Goal: Task Accomplishment & Management: Use online tool/utility

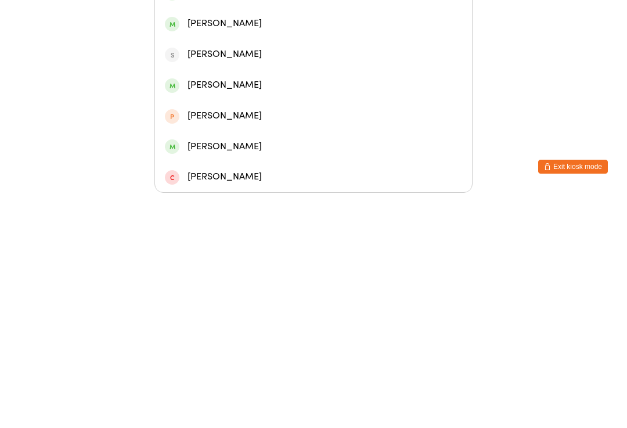
type input "Abbie"
click at [276, 128] on div "[PERSON_NAME]" at bounding box center [313, 136] width 297 height 16
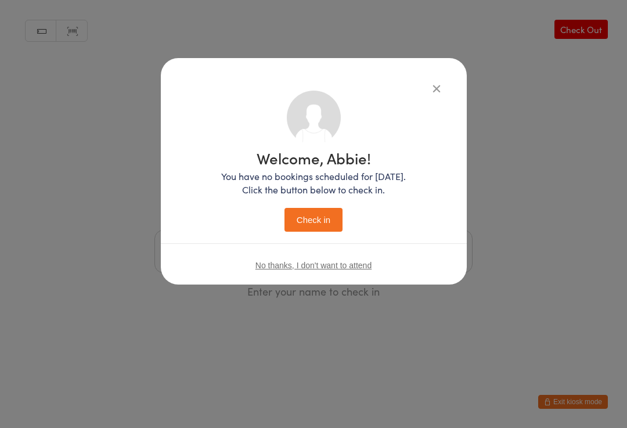
click at [322, 216] on button "Check in" at bounding box center [313, 220] width 58 height 24
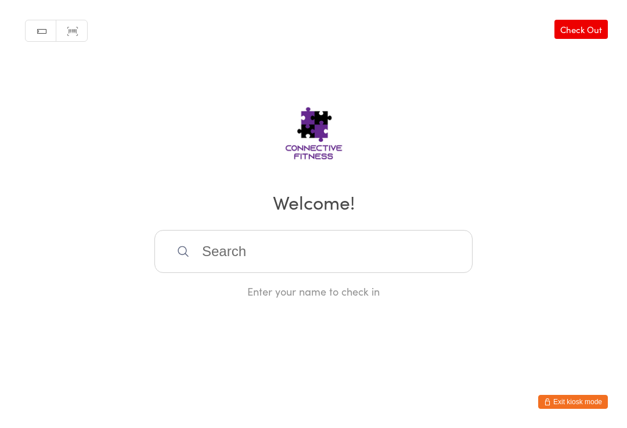
click at [280, 243] on input "search" at bounding box center [313, 251] width 318 height 43
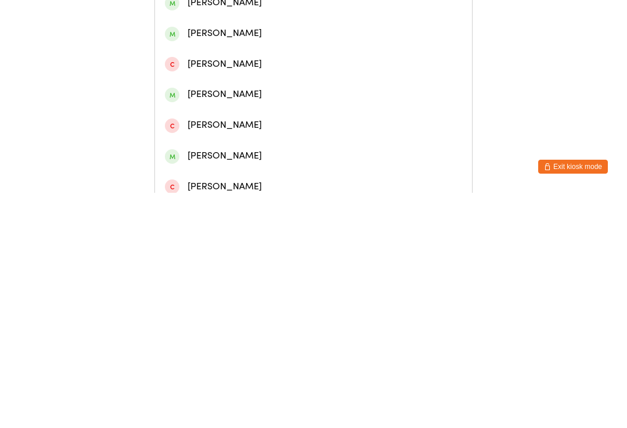
type input "[PERSON_NAME]"
click at [208, 122] on div "[PERSON_NAME]" at bounding box center [313, 115] width 297 height 16
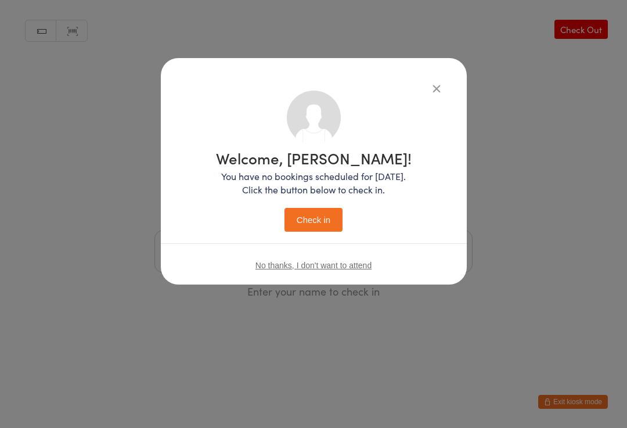
click at [307, 216] on button "Check in" at bounding box center [313, 220] width 58 height 24
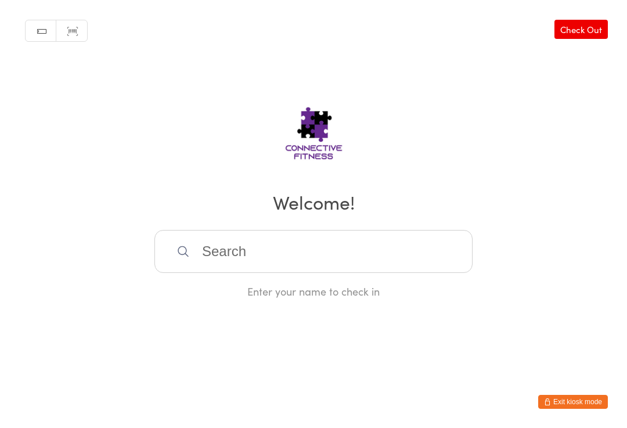
click at [273, 237] on input "search" at bounding box center [313, 251] width 318 height 43
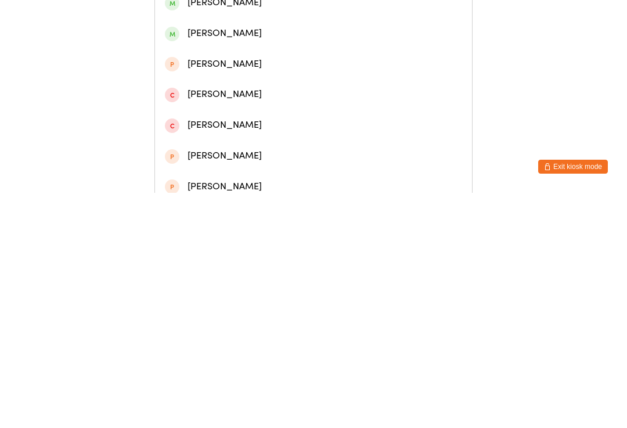
type input "[PERSON_NAME]"
click at [295, 123] on div "[PERSON_NAME]" at bounding box center [313, 115] width 297 height 16
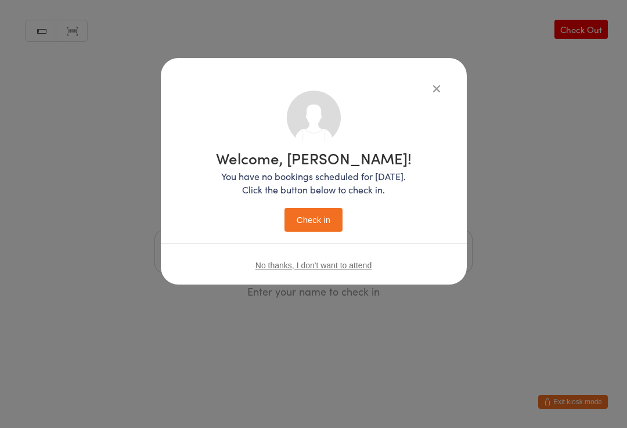
click at [335, 217] on button "Check in" at bounding box center [313, 220] width 58 height 24
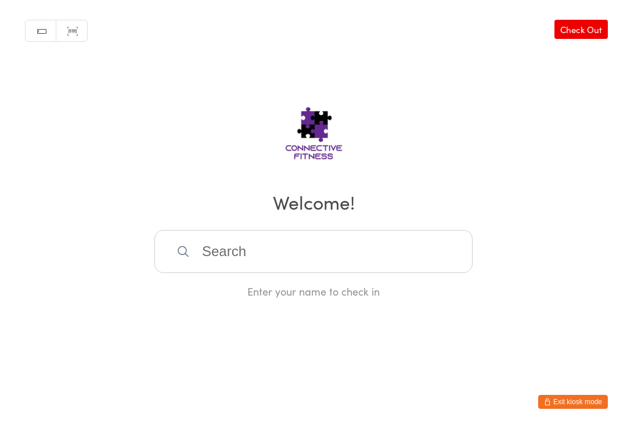
click at [334, 249] on input "search" at bounding box center [313, 251] width 318 height 43
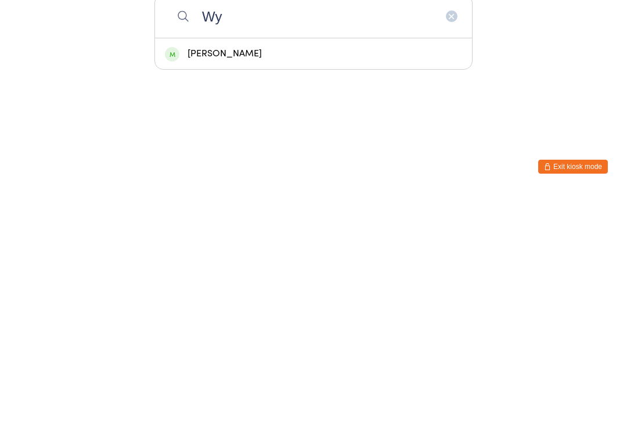
type input "Wy"
click at [255, 281] on div "[PERSON_NAME]" at bounding box center [313, 289] width 297 height 16
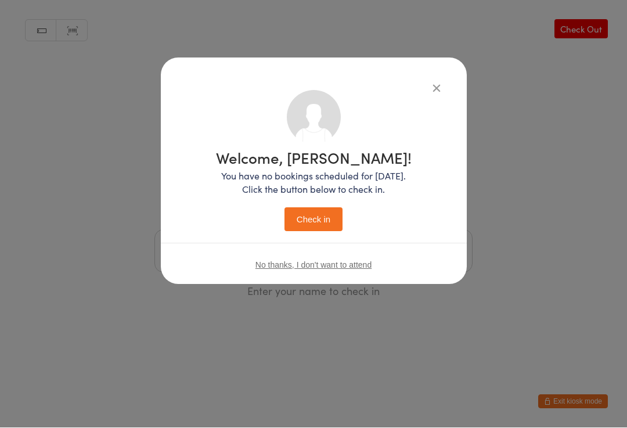
click at [328, 218] on button "Check in" at bounding box center [313, 220] width 58 height 24
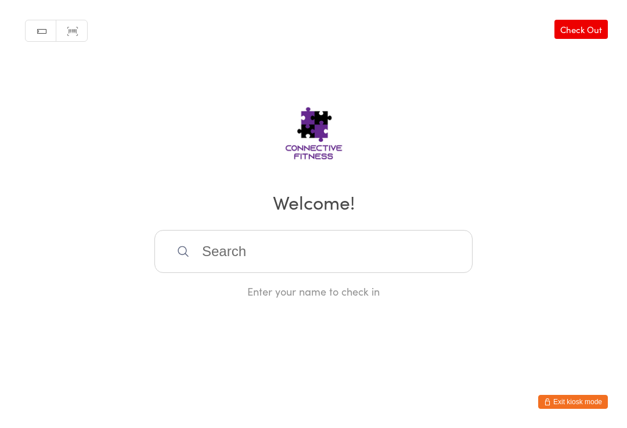
click at [591, 35] on link "Check Out" at bounding box center [580, 29] width 53 height 19
click at [350, 259] on input "search" at bounding box center [313, 251] width 318 height 43
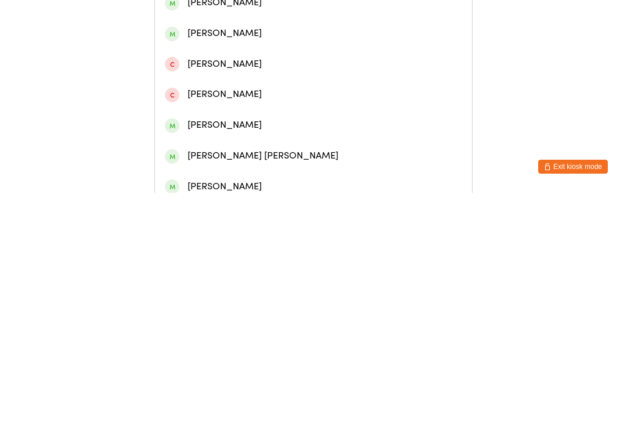
type input "[PERSON_NAME]"
click at [241, 92] on div "[PERSON_NAME]" at bounding box center [313, 85] width 297 height 16
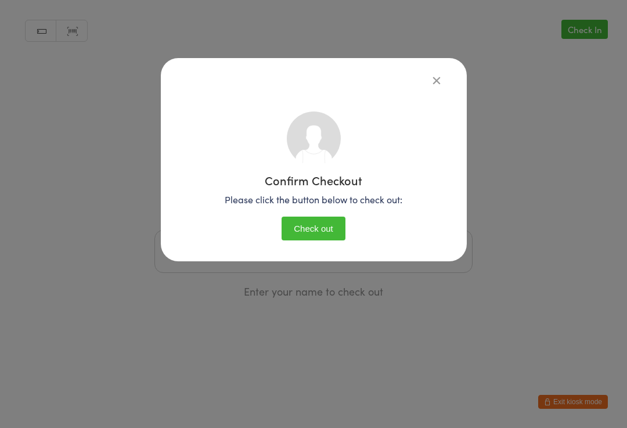
click at [347, 215] on div "Confirm Checkout Please click the button below to check out: Check out" at bounding box center [313, 175] width 259 height 147
click at [338, 240] on button "Check out" at bounding box center [313, 228] width 64 height 24
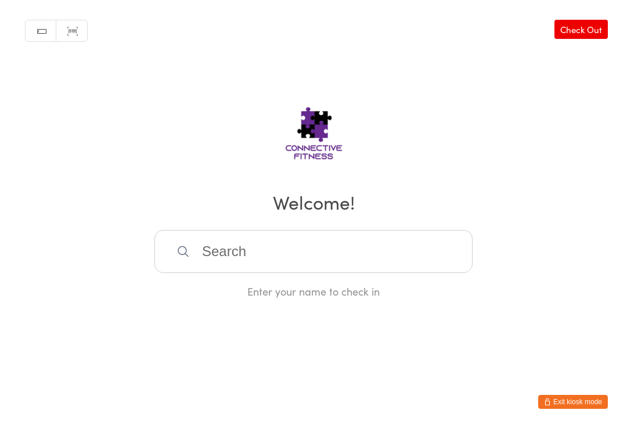
click at [370, 254] on input "search" at bounding box center [313, 251] width 318 height 43
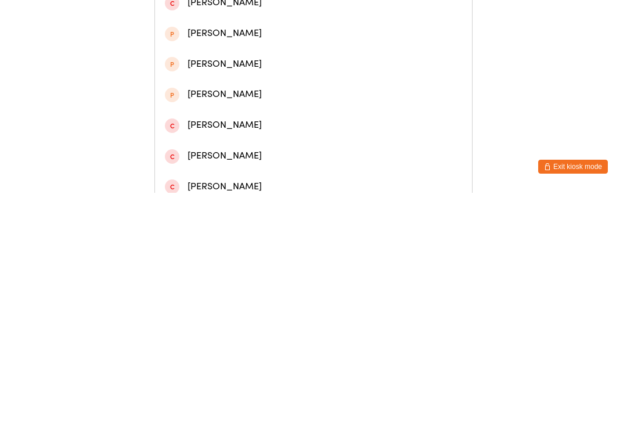
type input "Milly"
click at [264, 75] on div "[PERSON_NAME]" at bounding box center [313, 84] width 317 height 31
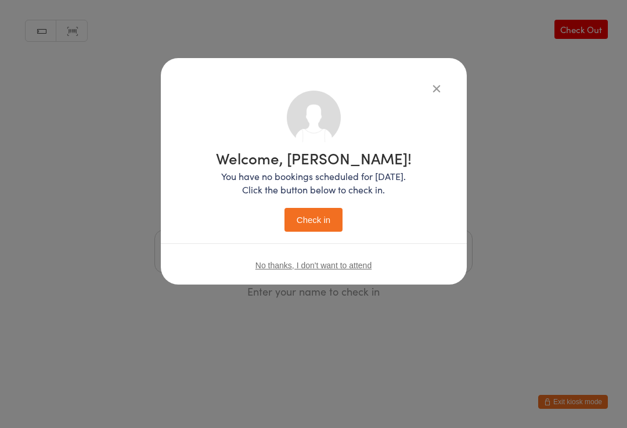
click at [447, 85] on div "Welcome, [PERSON_NAME]! You have no bookings scheduled for [DATE]. Click the bu…" at bounding box center [314, 171] width 306 height 226
click at [437, 85] on icon "button" at bounding box center [436, 88] width 13 height 13
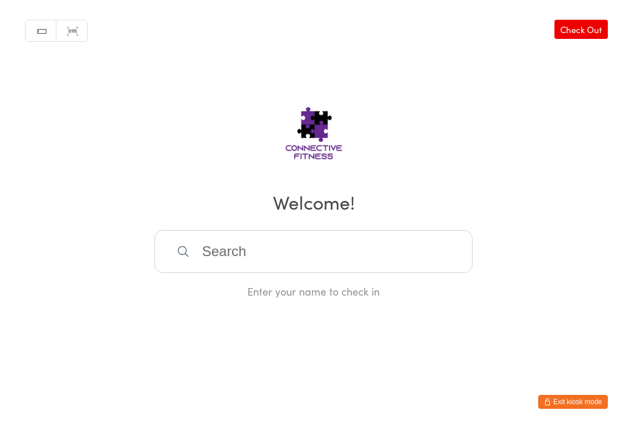
click at [341, 249] on input "search" at bounding box center [313, 251] width 318 height 43
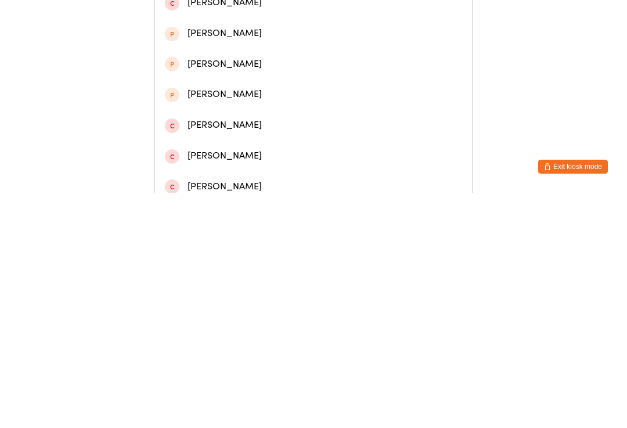
type input "Milly"
click at [288, 59] on div "[PERSON_NAME]" at bounding box center [313, 54] width 297 height 16
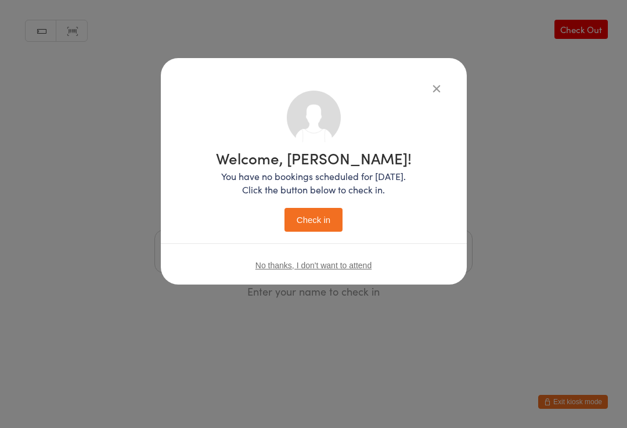
click at [317, 212] on button "Check in" at bounding box center [313, 220] width 58 height 24
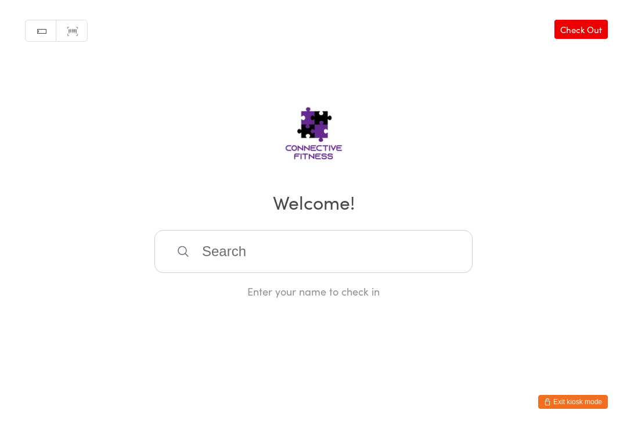
click at [352, 269] on input "search" at bounding box center [313, 251] width 318 height 43
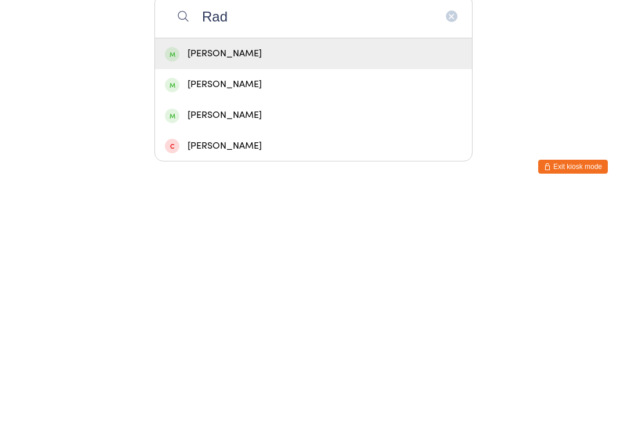
type input "Rad"
click at [305, 281] on div "[PERSON_NAME]" at bounding box center [313, 289] width 297 height 16
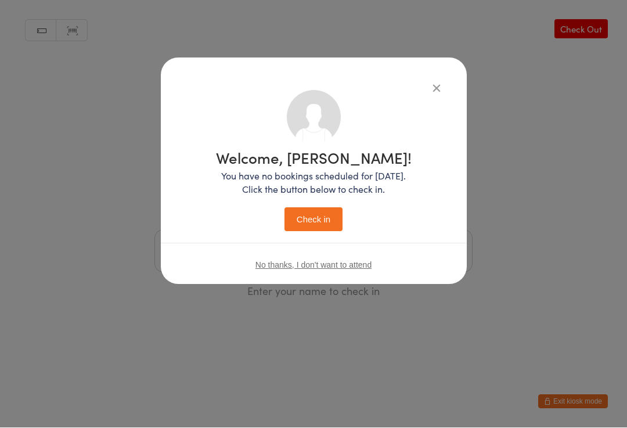
click at [324, 218] on button "Check in" at bounding box center [313, 220] width 58 height 24
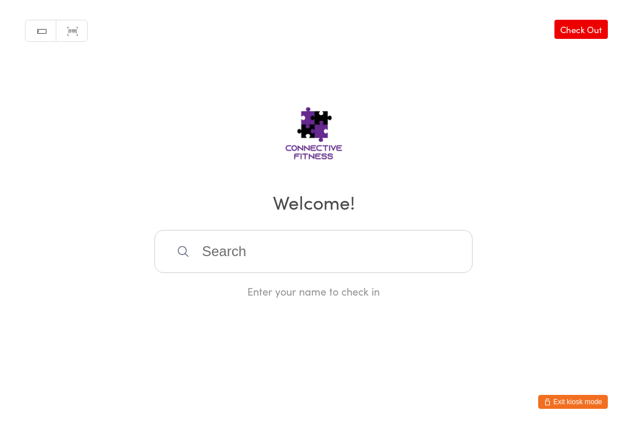
click at [269, 240] on input "search" at bounding box center [313, 251] width 318 height 43
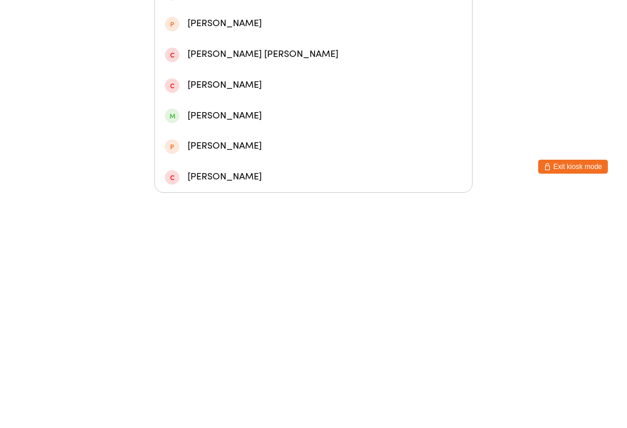
type input "Cross"
click at [284, 159] on div "[PERSON_NAME]" at bounding box center [313, 167] width 297 height 16
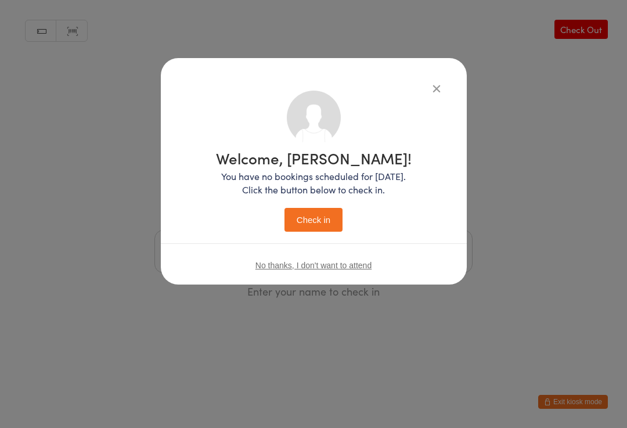
click at [319, 223] on button "Check in" at bounding box center [313, 220] width 58 height 24
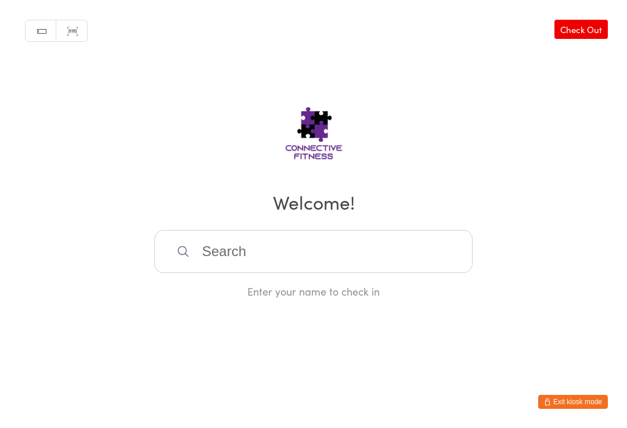
click at [354, 235] on input "search" at bounding box center [313, 251] width 318 height 43
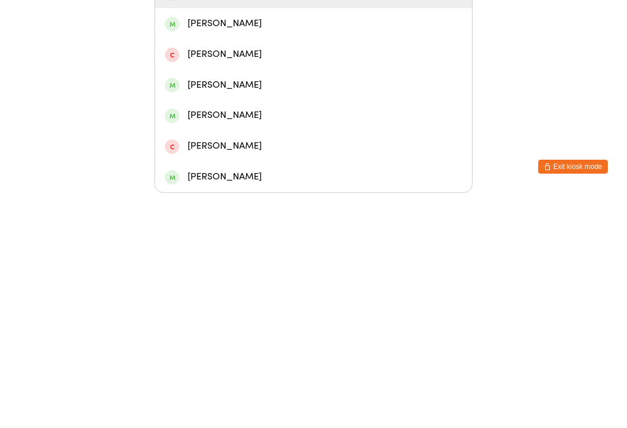
type input "[PERSON_NAME] le"
click at [284, 220] on div "[PERSON_NAME]" at bounding box center [313, 228] width 297 height 16
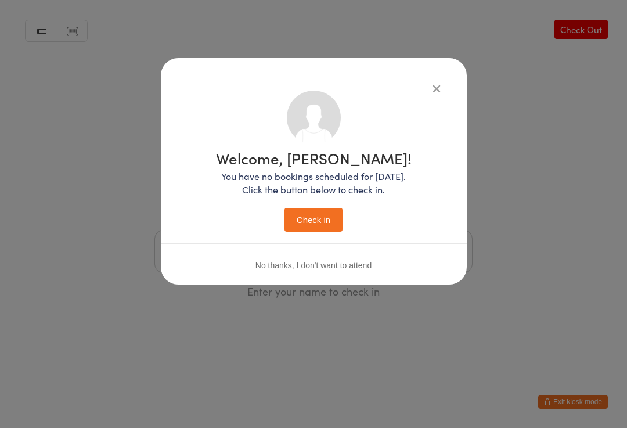
click at [316, 213] on button "Check in" at bounding box center [313, 220] width 58 height 24
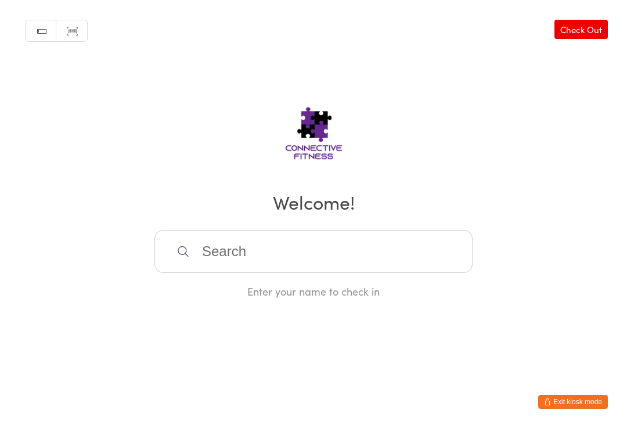
click at [189, 264] on input "search" at bounding box center [313, 251] width 318 height 43
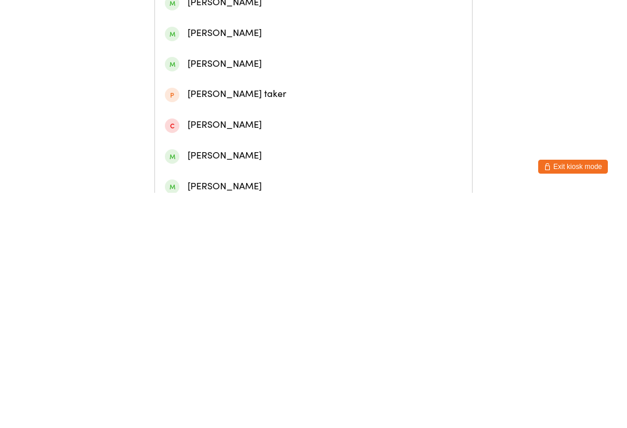
type input "[PERSON_NAME]"
click at [205, 53] on div "[PERSON_NAME]" at bounding box center [313, 54] width 297 height 16
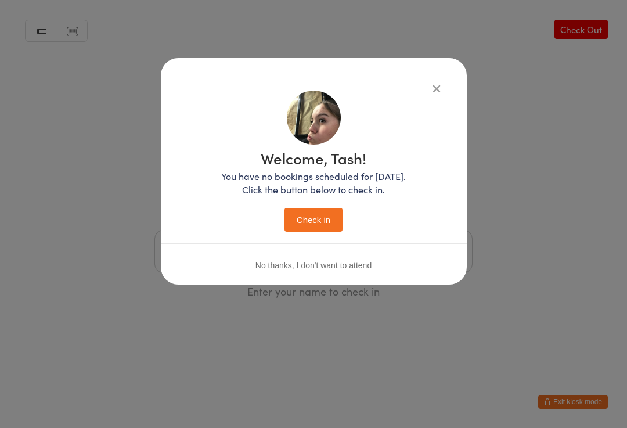
click at [314, 223] on button "Check in" at bounding box center [313, 220] width 58 height 24
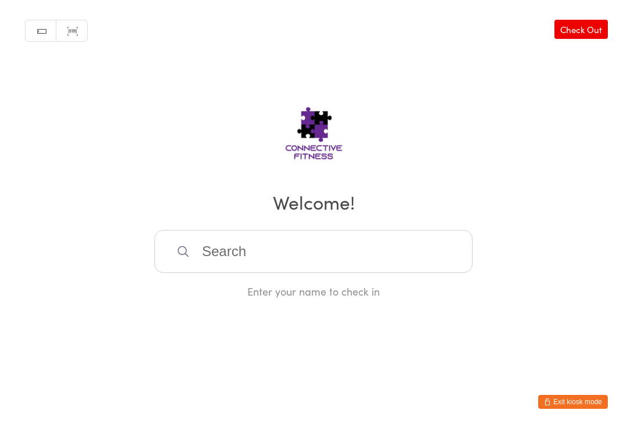
click at [448, 263] on input "search" at bounding box center [313, 251] width 318 height 43
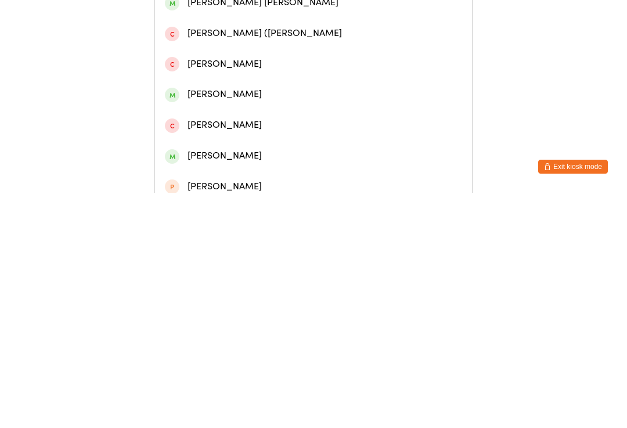
type input "[GEOGRAPHIC_DATA]"
click at [295, 154] on div "[PERSON_NAME]" at bounding box center [313, 146] width 297 height 16
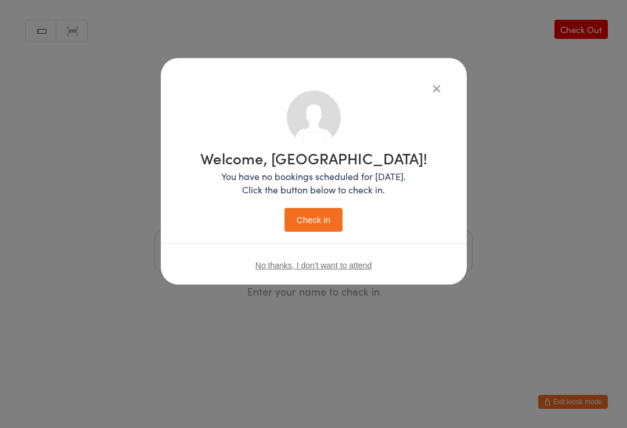
click at [323, 220] on button "Check in" at bounding box center [313, 220] width 58 height 24
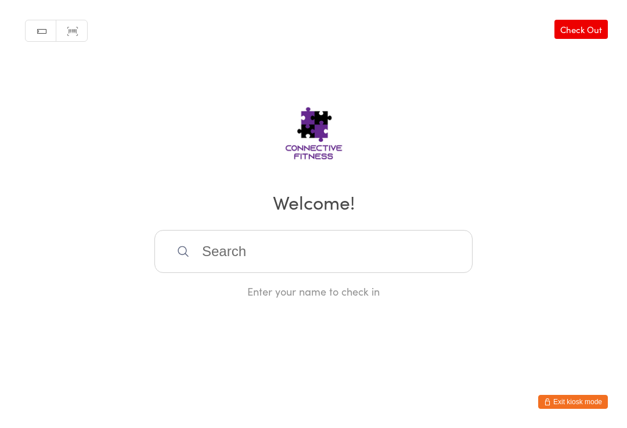
click at [223, 273] on input "search" at bounding box center [313, 251] width 318 height 43
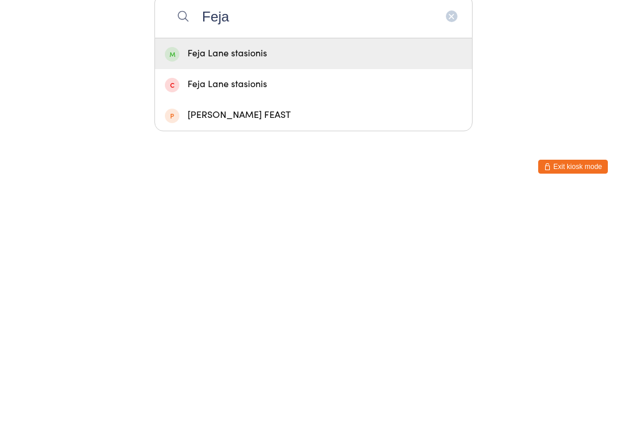
type input "Feja"
click at [262, 281] on div "Feja Lane stasionis" at bounding box center [313, 289] width 297 height 16
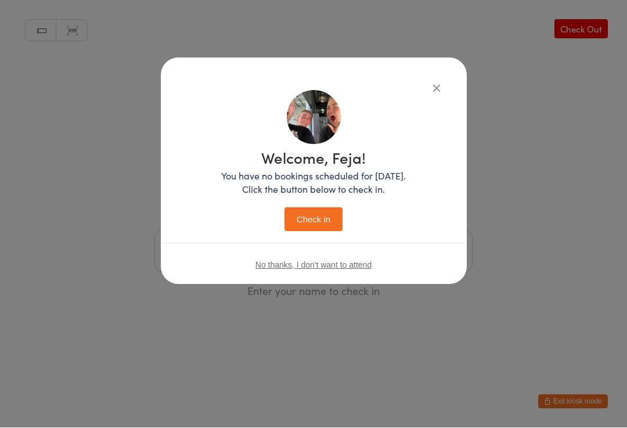
click at [321, 218] on button "Check in" at bounding box center [313, 220] width 58 height 24
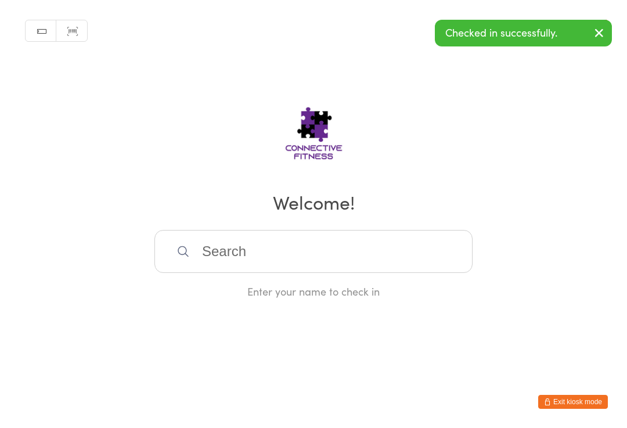
click at [420, 258] on input "search" at bounding box center [313, 251] width 318 height 43
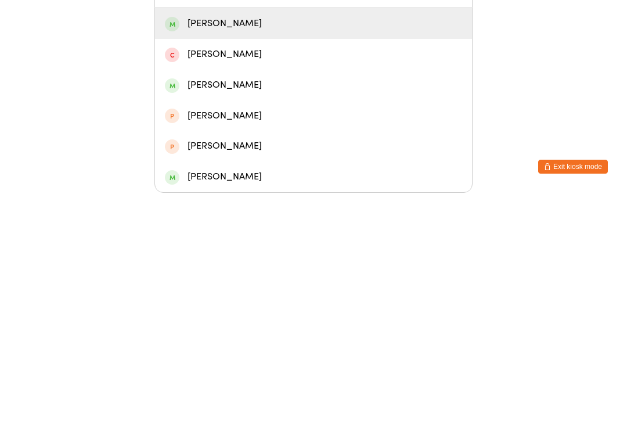
type input "Nake"
click at [239, 251] on div "[PERSON_NAME]" at bounding box center [313, 259] width 297 height 16
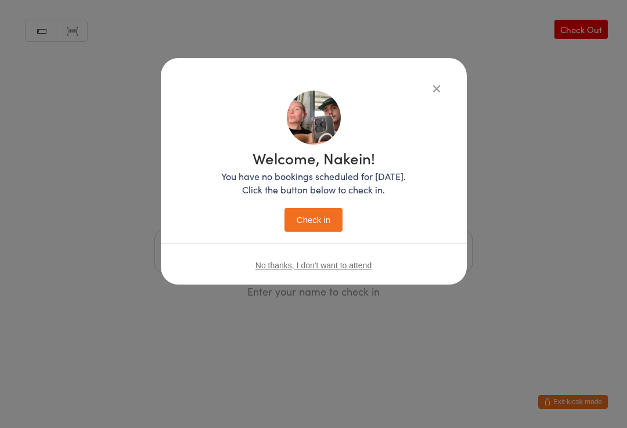
click at [315, 211] on button "Check in" at bounding box center [313, 220] width 58 height 24
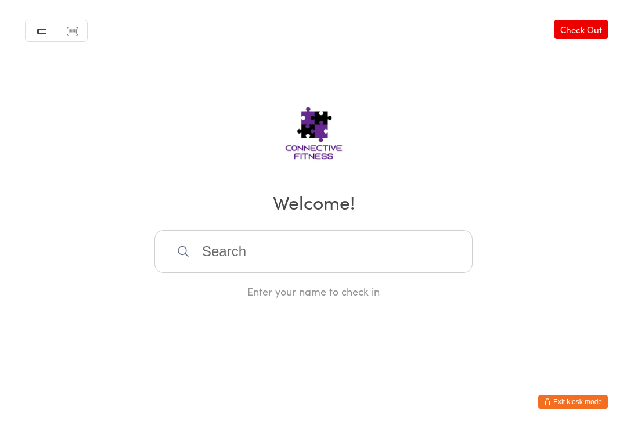
click at [236, 258] on input "search" at bounding box center [313, 251] width 318 height 43
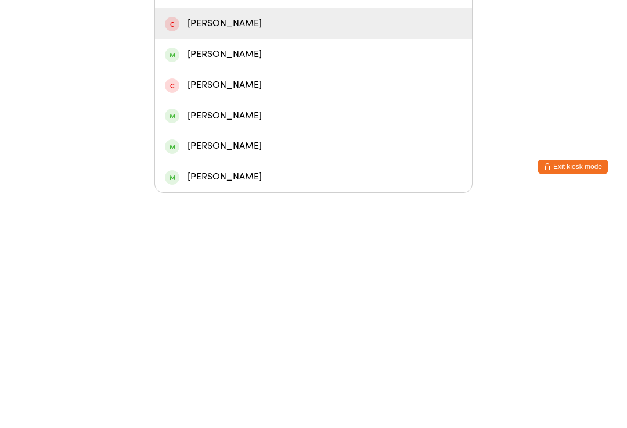
type input "Franc"
click at [217, 281] on div "[PERSON_NAME]" at bounding box center [313, 289] width 297 height 16
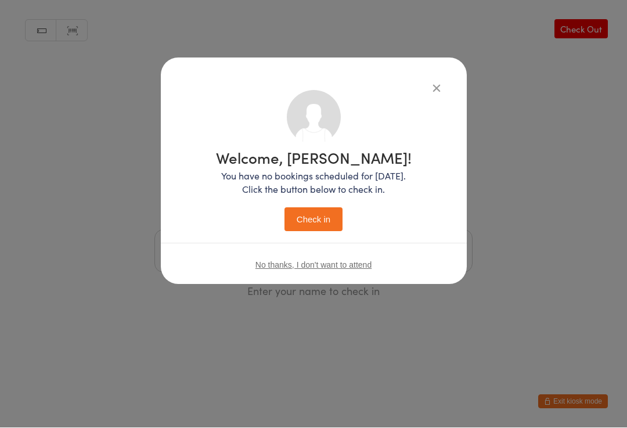
click at [313, 228] on button "Check in" at bounding box center [313, 220] width 58 height 24
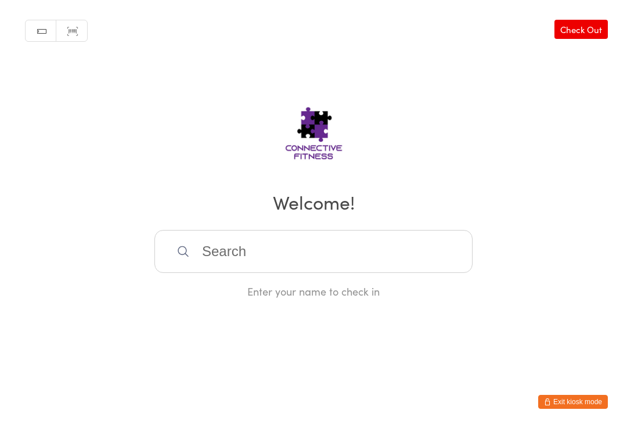
click at [343, 240] on input "search" at bounding box center [313, 251] width 318 height 43
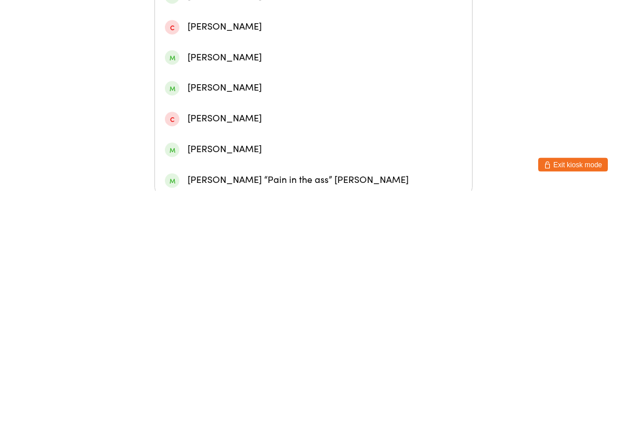
scroll to position [101, 0]
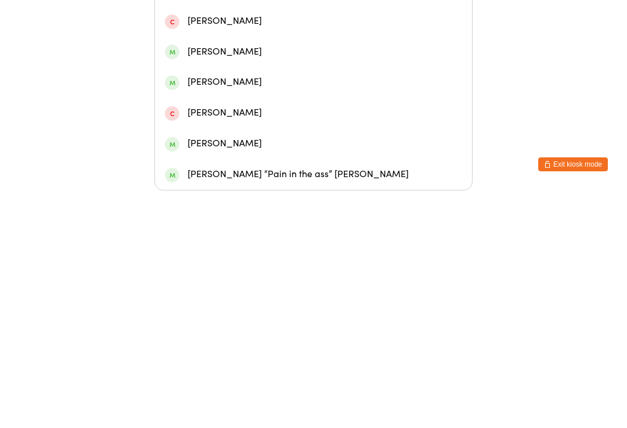
type input "[PERSON_NAME]"
click at [315, 404] on div "[PERSON_NAME] “Pain in the ass” [PERSON_NAME]" at bounding box center [313, 412] width 297 height 16
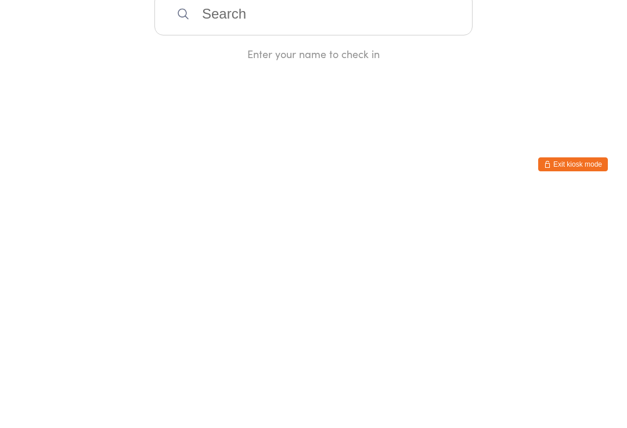
scroll to position [0, 0]
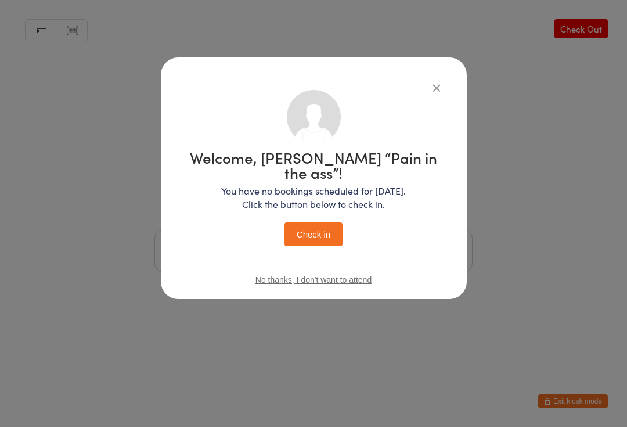
click at [314, 223] on button "Check in" at bounding box center [313, 235] width 58 height 24
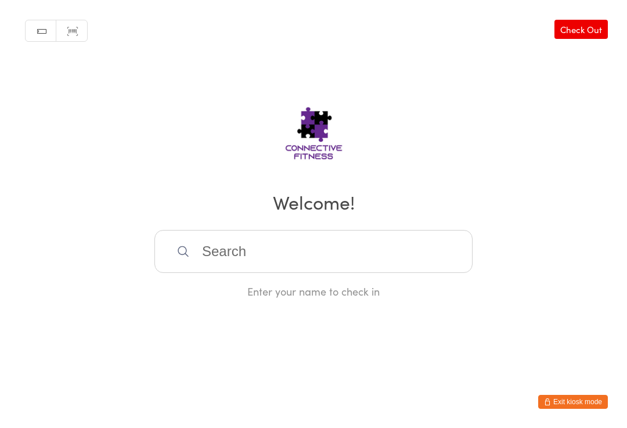
click at [254, 259] on input "search" at bounding box center [313, 251] width 318 height 43
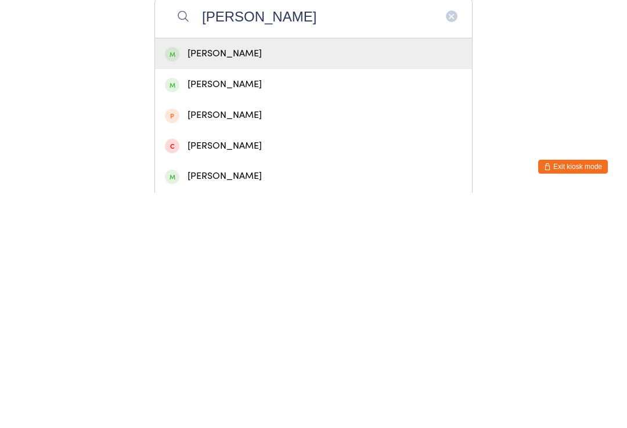
type input "[PERSON_NAME]"
click at [255, 312] on div "[PERSON_NAME]" at bounding box center [313, 320] width 297 height 16
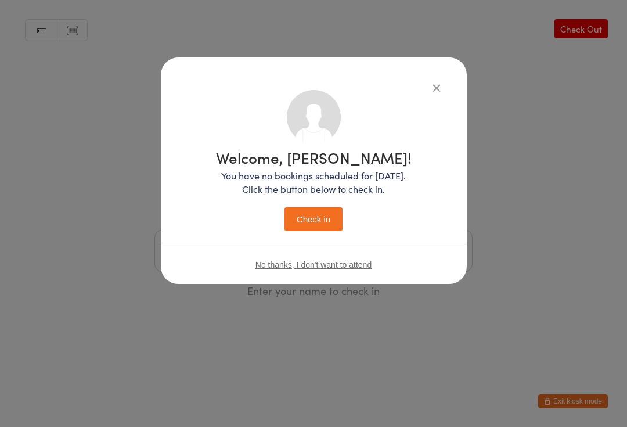
click at [319, 228] on button "Check in" at bounding box center [313, 220] width 58 height 24
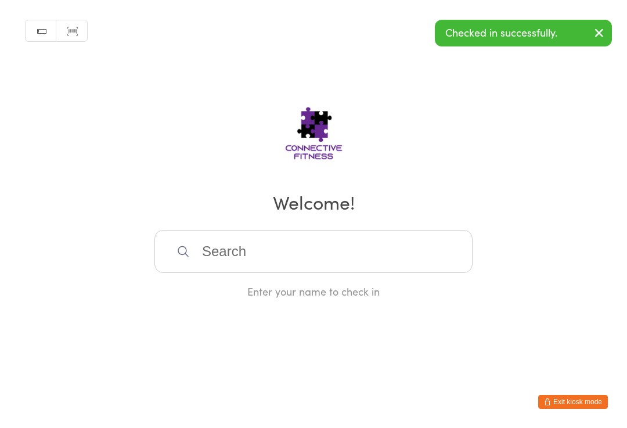
click at [285, 259] on input "search" at bounding box center [313, 251] width 318 height 43
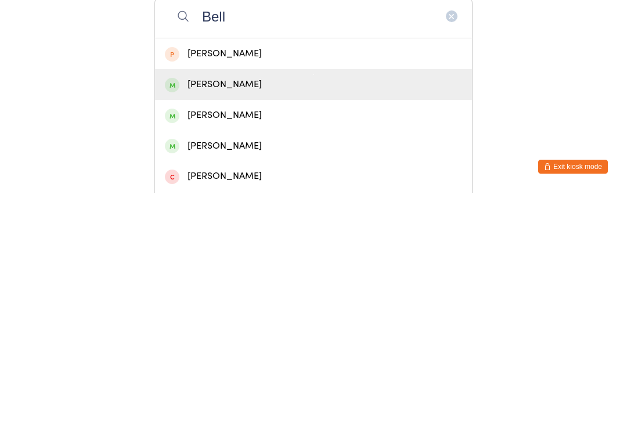
type input "Bell"
click at [238, 312] on div "[PERSON_NAME]" at bounding box center [313, 320] width 297 height 16
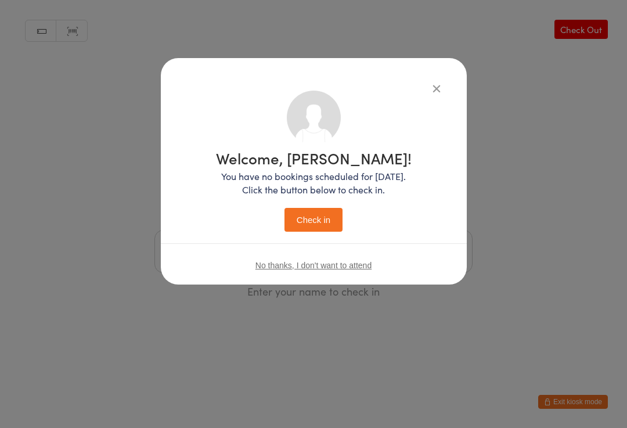
click at [320, 217] on button "Check in" at bounding box center [313, 220] width 58 height 24
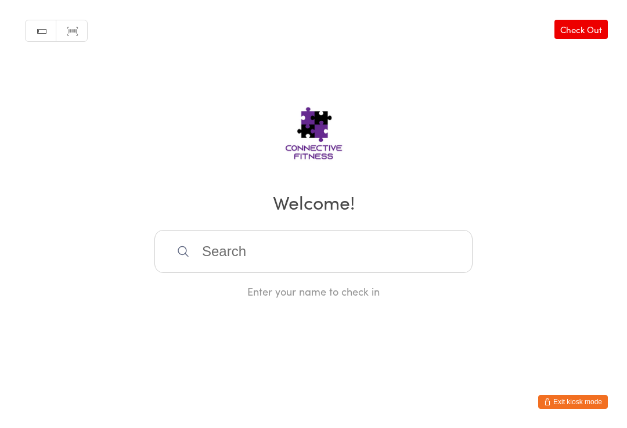
click at [244, 266] on input "search" at bounding box center [313, 251] width 318 height 43
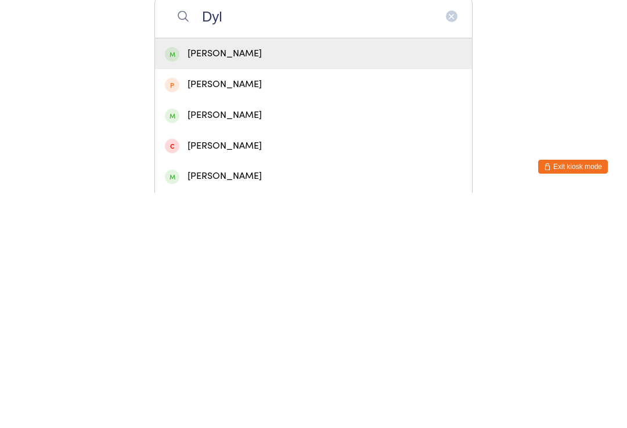
scroll to position [31, 0]
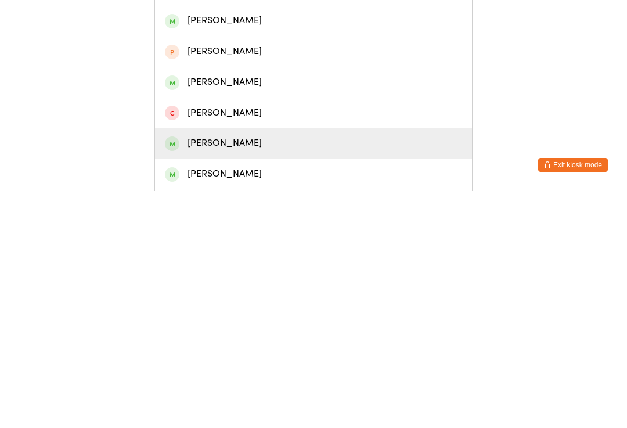
type input "Dyl"
click at [239, 372] on div "[PERSON_NAME]" at bounding box center [313, 380] width 297 height 16
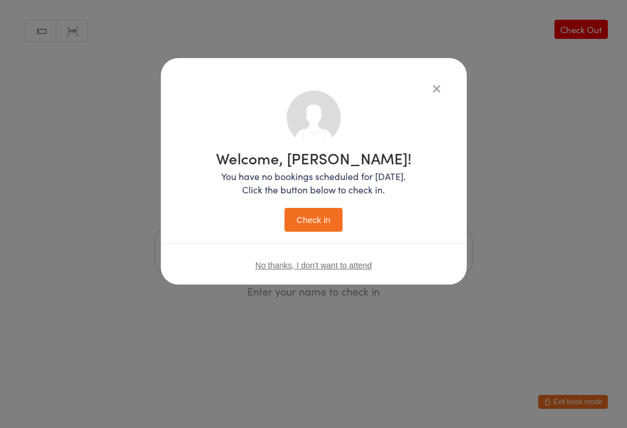
click at [313, 218] on button "Check in" at bounding box center [313, 220] width 58 height 24
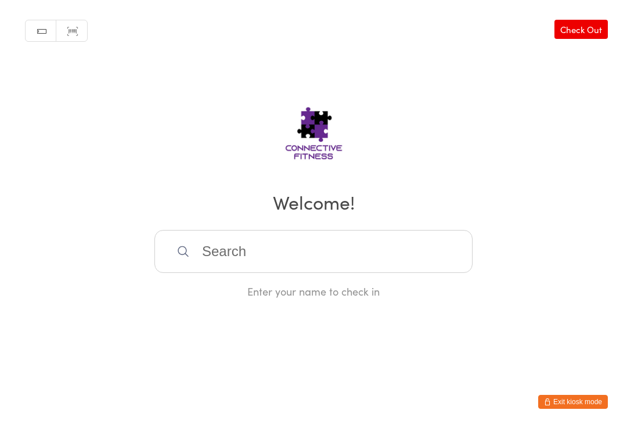
click at [320, 255] on input "search" at bounding box center [313, 251] width 318 height 43
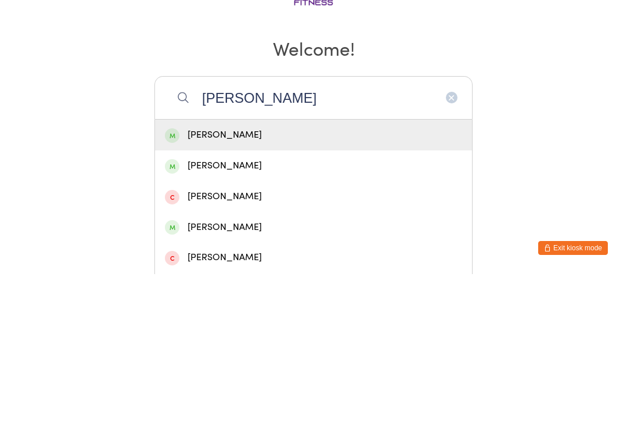
type input "[PERSON_NAME]"
click at [291, 281] on div "[PERSON_NAME]" at bounding box center [313, 289] width 297 height 16
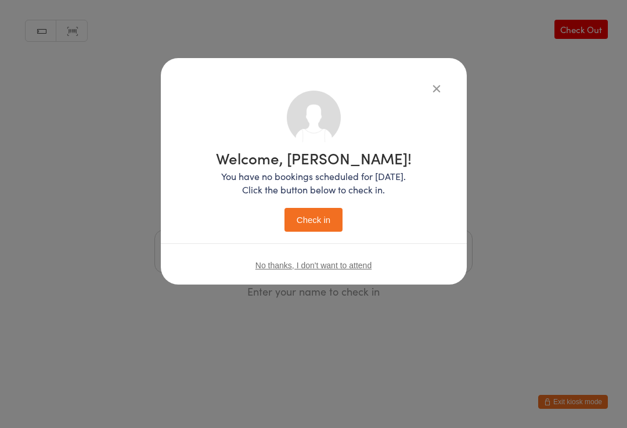
click at [326, 203] on div "Welcome, [PERSON_NAME]! You have no bookings scheduled for [DATE]. Click the bu…" at bounding box center [314, 190] width 196 height 81
click at [317, 228] on button "Check in" at bounding box center [313, 220] width 58 height 24
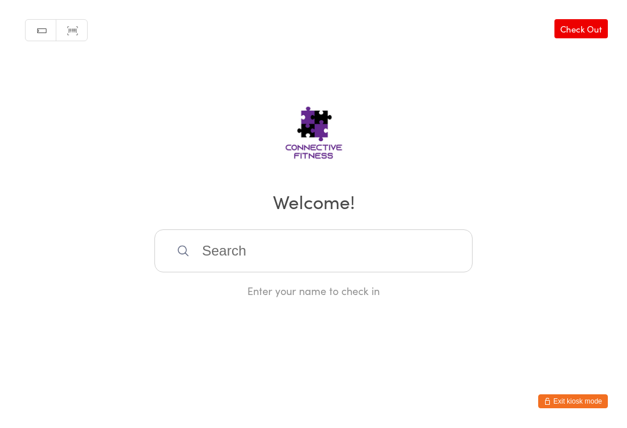
click at [332, 259] on input "search" at bounding box center [313, 251] width 318 height 43
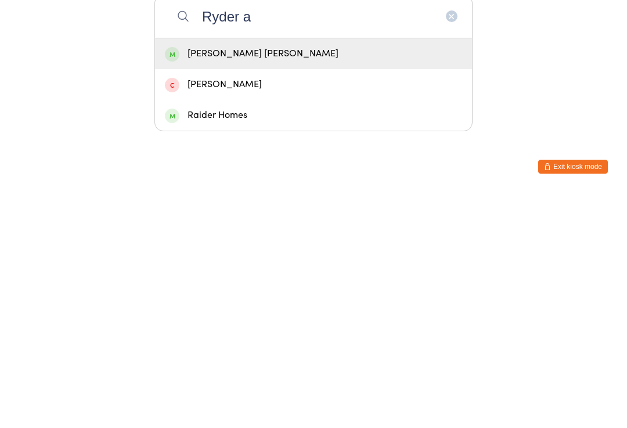
type input "Ryder a"
click at [259, 281] on div "[PERSON_NAME] [PERSON_NAME]" at bounding box center [313, 289] width 297 height 16
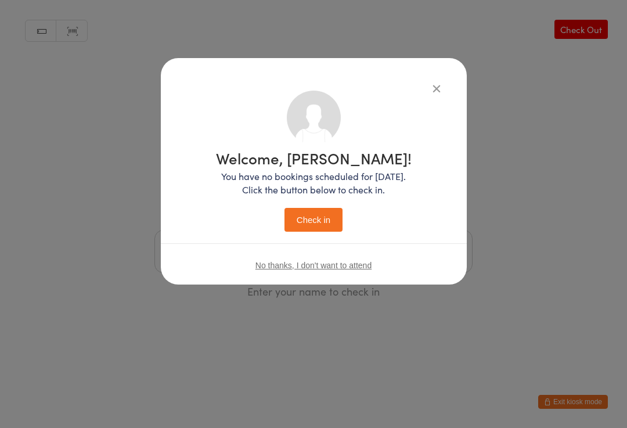
click at [317, 222] on button "Check in" at bounding box center [313, 220] width 58 height 24
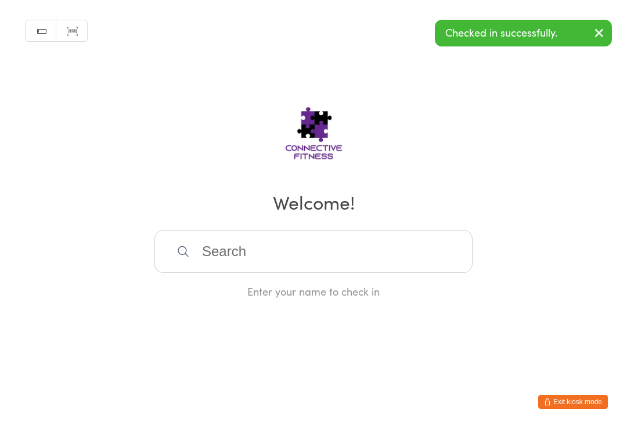
click at [272, 259] on input "search" at bounding box center [313, 251] width 318 height 43
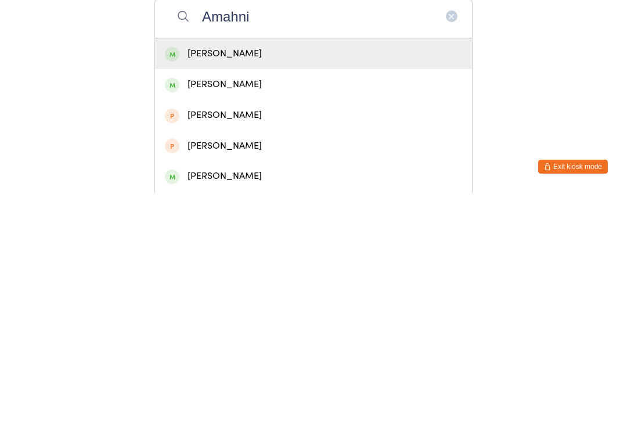
type input "Amahni"
click at [235, 281] on div "[PERSON_NAME]" at bounding box center [313, 289] width 297 height 16
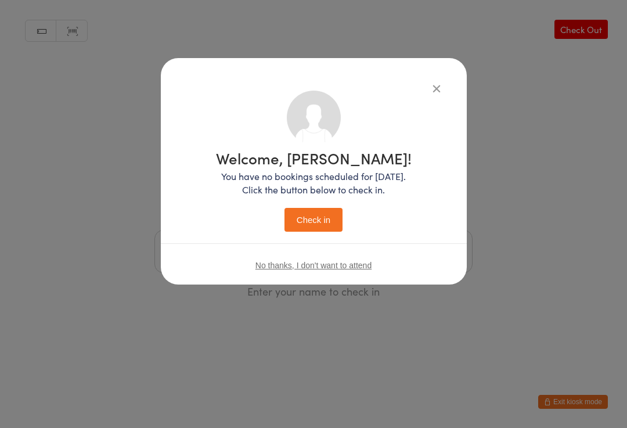
click at [321, 222] on button "Check in" at bounding box center [313, 220] width 58 height 24
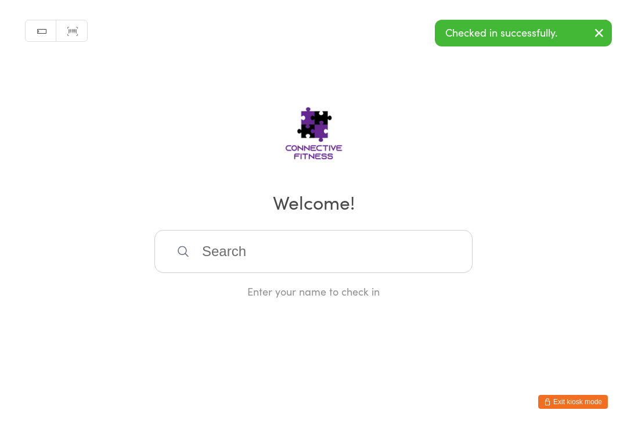
click at [324, 255] on input "search" at bounding box center [313, 251] width 318 height 43
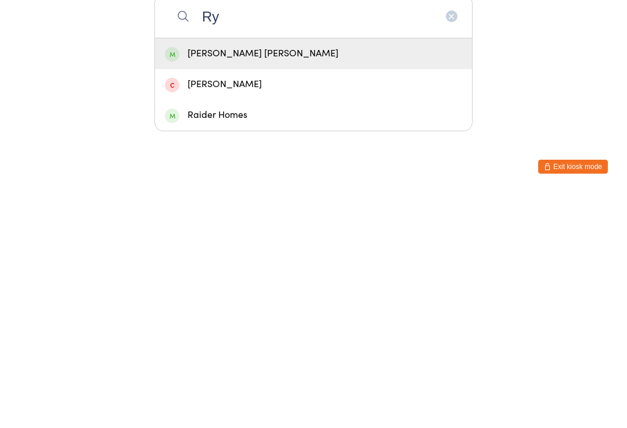
type input "R"
type input "Ivy"
click at [349, 312] on div "[PERSON_NAME]" at bounding box center [313, 320] width 297 height 16
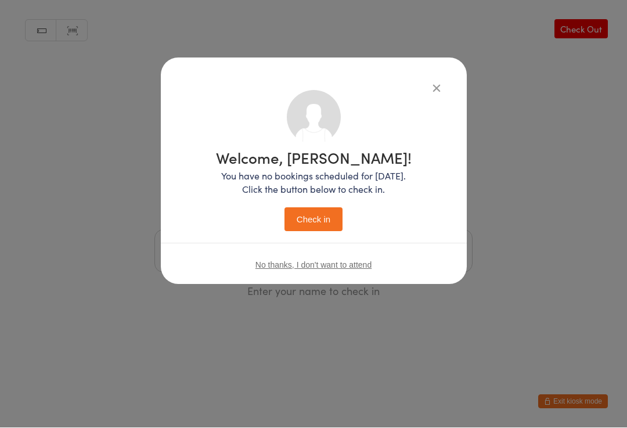
click at [316, 219] on button "Check in" at bounding box center [313, 220] width 58 height 24
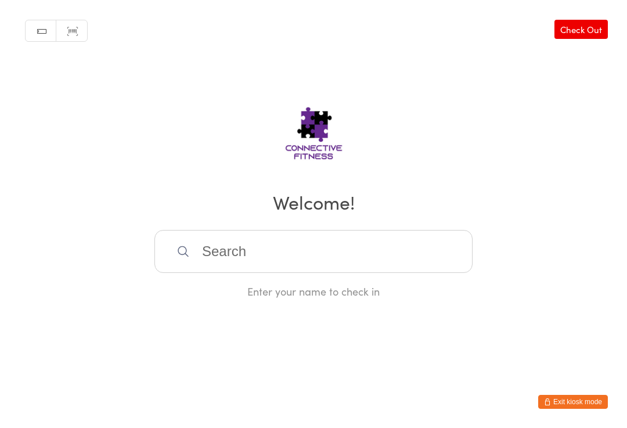
click at [596, 22] on link "Check Out" at bounding box center [580, 29] width 53 height 19
click at [312, 236] on input "search" at bounding box center [313, 251] width 318 height 43
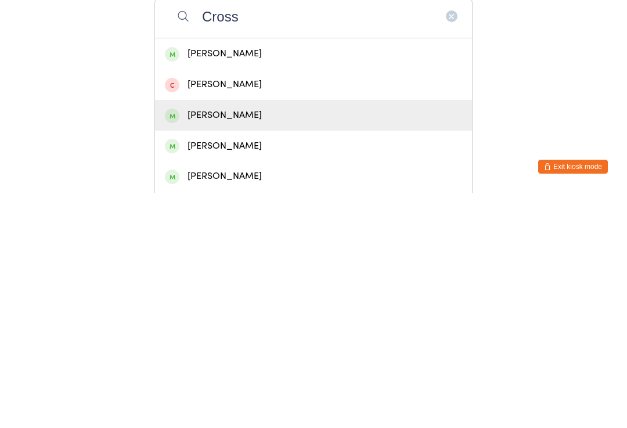
type input "Cross"
click at [290, 342] on div "[PERSON_NAME]" at bounding box center [313, 350] width 297 height 16
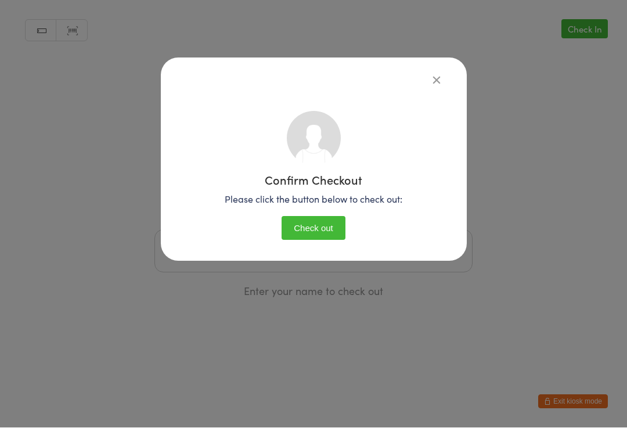
click at [320, 223] on button "Check out" at bounding box center [313, 228] width 64 height 24
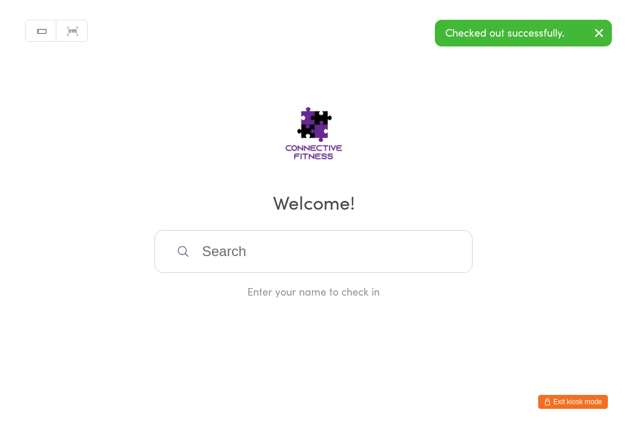
click at [583, 34] on div "Checked out successfully." at bounding box center [523, 33] width 177 height 27
click at [596, 37] on icon "button" at bounding box center [599, 33] width 14 height 15
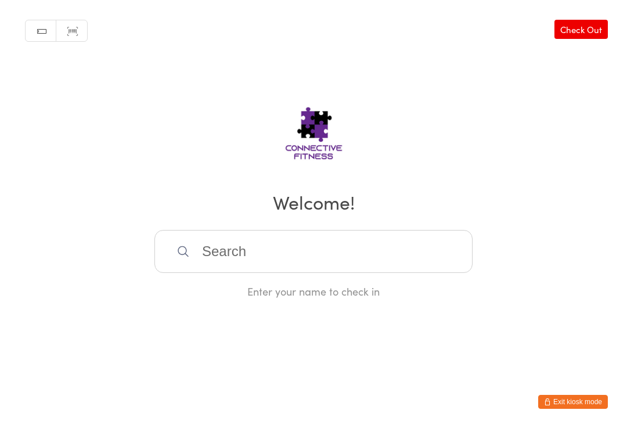
click at [585, 35] on link "Check Out" at bounding box center [580, 29] width 53 height 19
click at [334, 268] on input "search" at bounding box center [313, 251] width 318 height 43
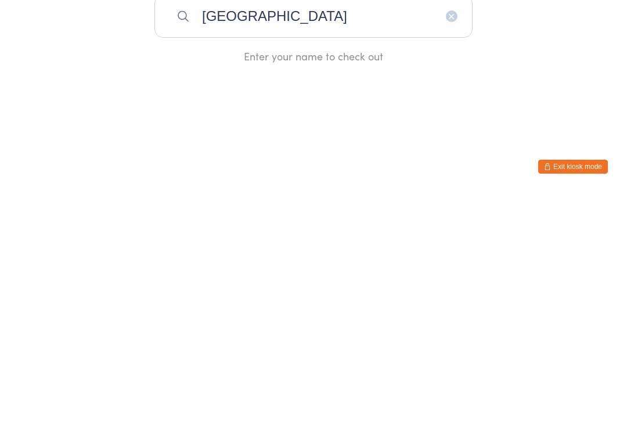
type input "[GEOGRAPHIC_DATA]"
